Goal: Task Accomplishment & Management: Manage account settings

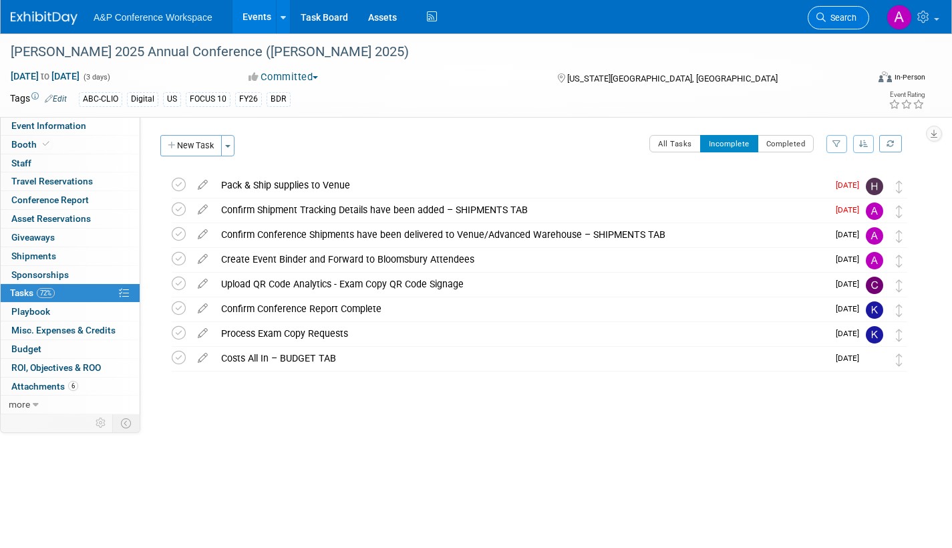
click at [843, 15] on span "Search" at bounding box center [841, 18] width 31 height 10
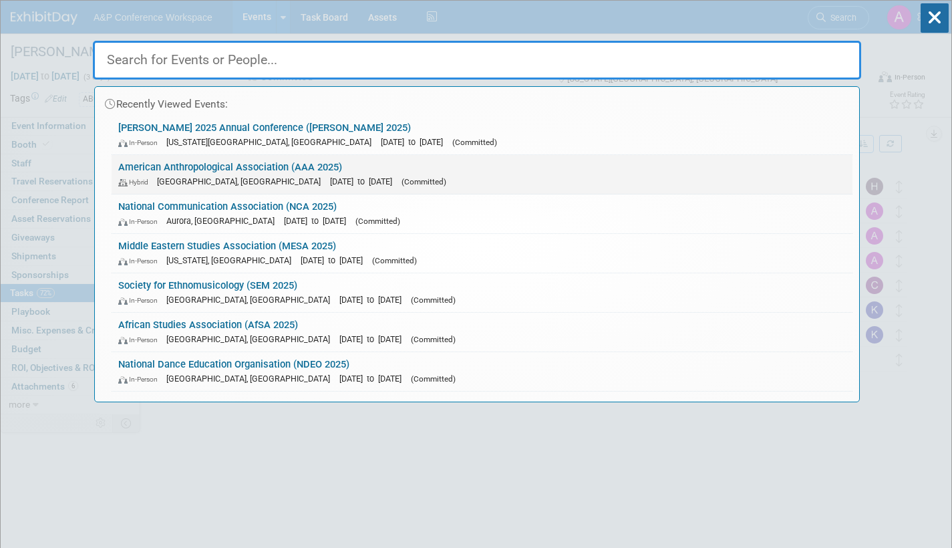
click at [445, 172] on link "American Anthropological Association (AAA 2025) Hybrid [GEOGRAPHIC_DATA], [GEOG…" at bounding box center [482, 174] width 741 height 39
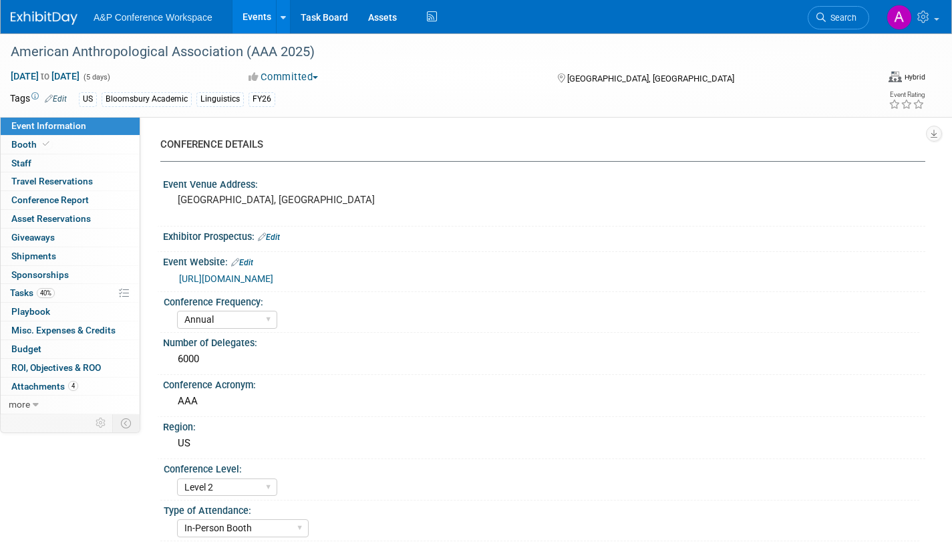
select select "Annual"
select select "Level 2"
select select "In-Person Booth"
select select "Anthropology"
select select "Bloomsbury Academic"
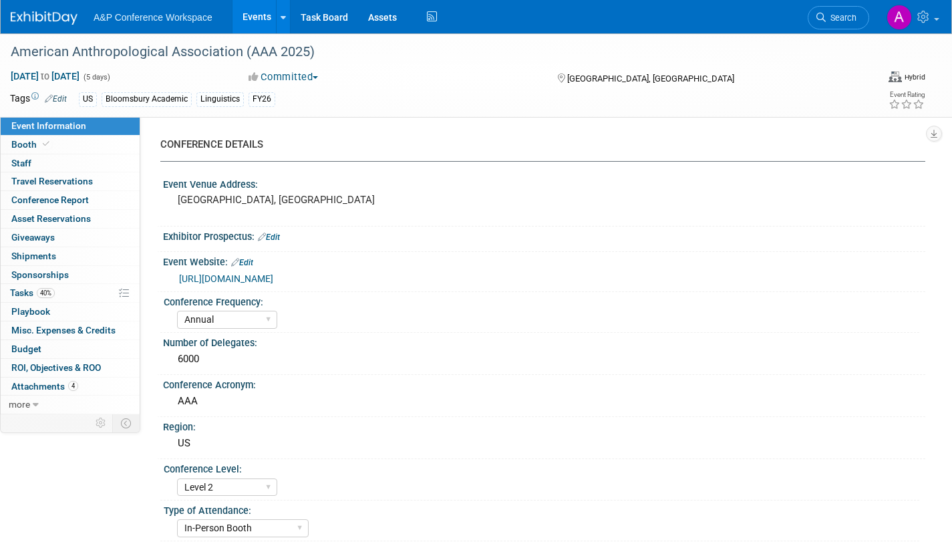
select select "[PERSON_NAME]"
select select "Networking/Commissioning"
click at [19, 286] on link "40% Tasks 40%" at bounding box center [70, 293] width 139 height 18
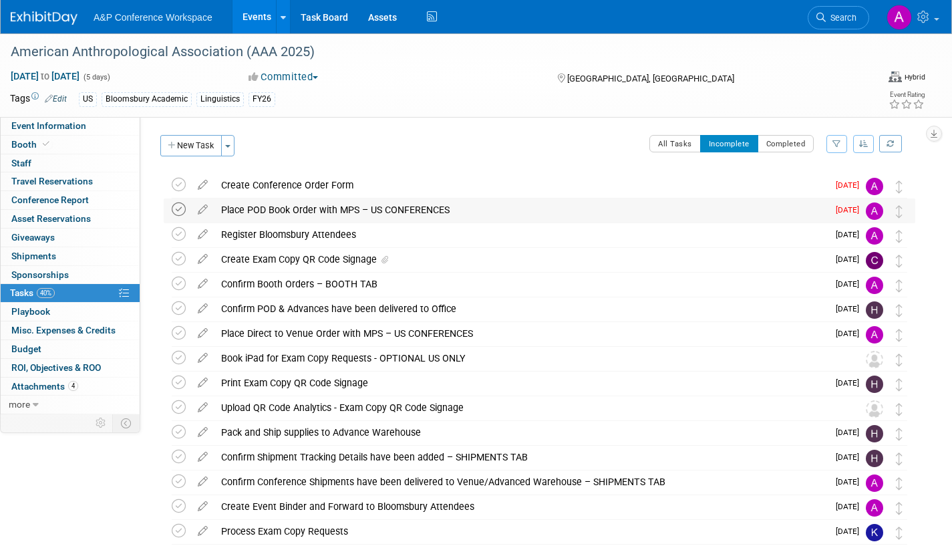
click at [178, 206] on icon at bounding box center [179, 209] width 14 height 14
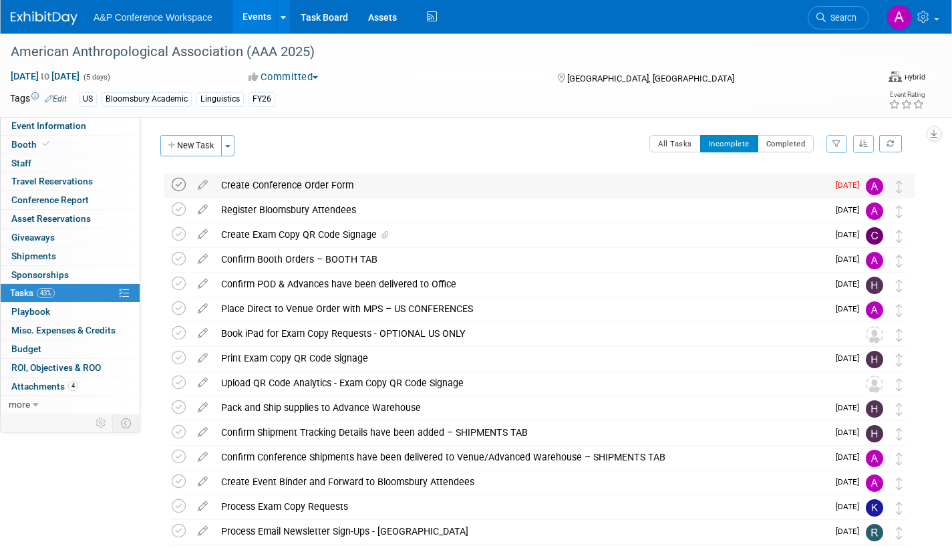
click at [180, 184] on icon at bounding box center [179, 185] width 14 height 14
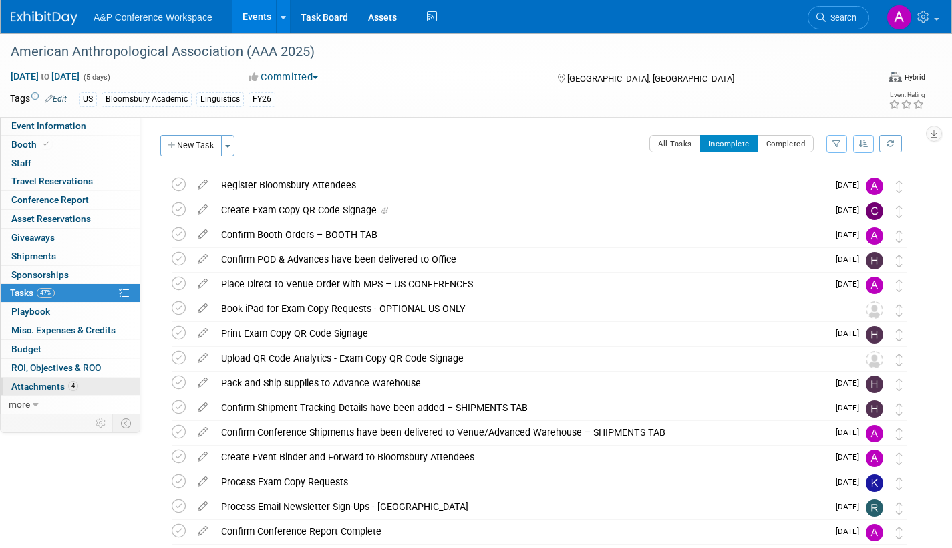
click at [15, 383] on span "Attachments 4" at bounding box center [44, 386] width 67 height 11
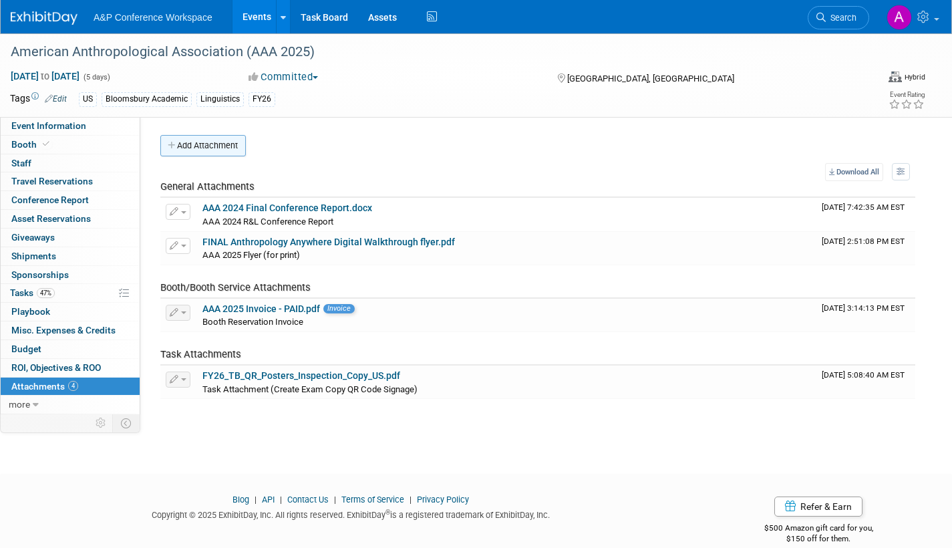
click at [234, 144] on button "Add Attachment" at bounding box center [203, 145] width 86 height 21
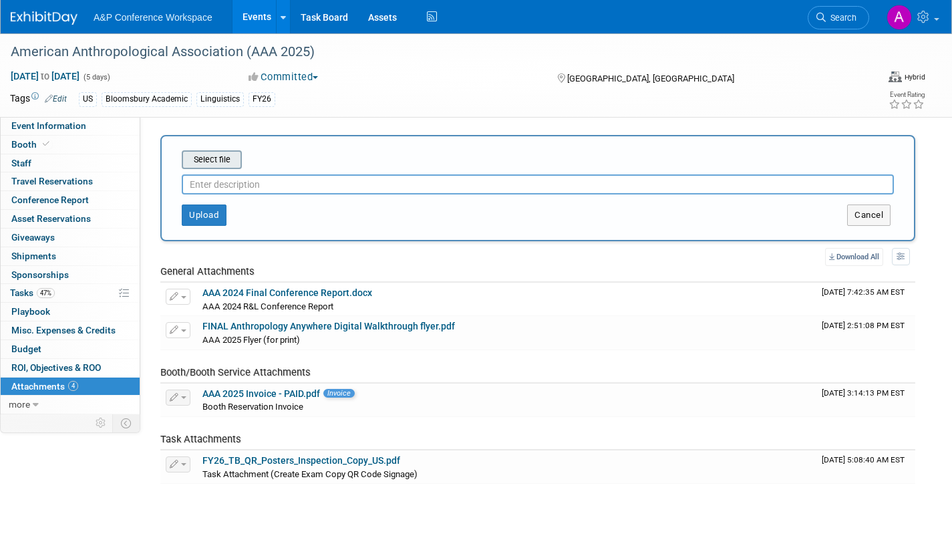
click at [218, 157] on input "file" at bounding box center [161, 160] width 159 height 16
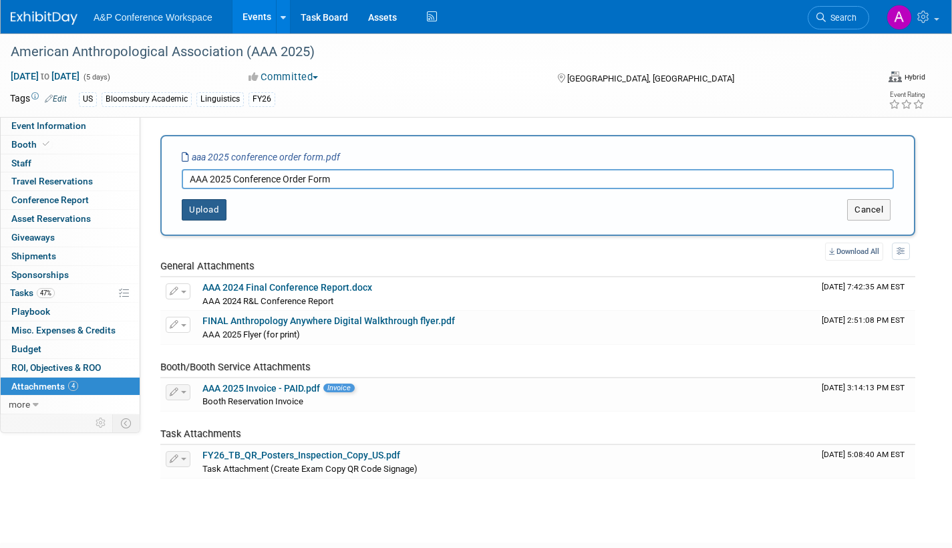
type input "AAA 2025 Conference Order Form"
click at [193, 209] on button "Upload" at bounding box center [204, 209] width 45 height 21
